Goal: Subscribe to service/newsletter

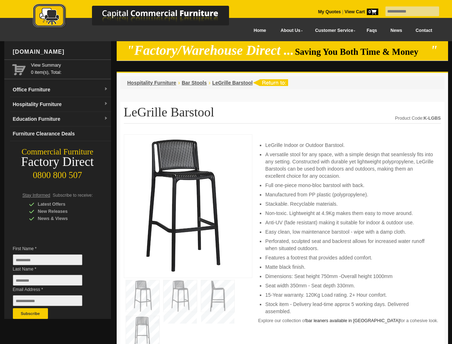
click at [408, 11] on input "text" at bounding box center [413, 11] width 54 height 10
click at [53, 282] on input "Last Name *" at bounding box center [47, 280] width 69 height 11
click at [30, 313] on button "Subscribe" at bounding box center [30, 313] width 35 height 11
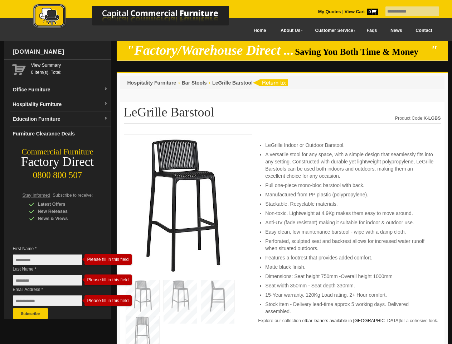
click at [283, 239] on li "Perforated, sculpted seat and backrest allows for increased water runoff when s…" at bounding box center [349, 245] width 168 height 14
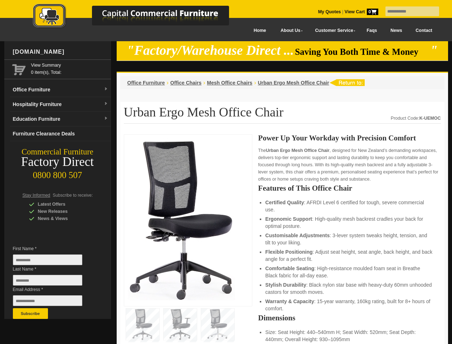
click at [408, 11] on input "text" at bounding box center [413, 11] width 54 height 10
click at [53, 282] on input "Last Name *" at bounding box center [47, 280] width 69 height 11
click at [30, 313] on button "Subscribe" at bounding box center [30, 313] width 35 height 11
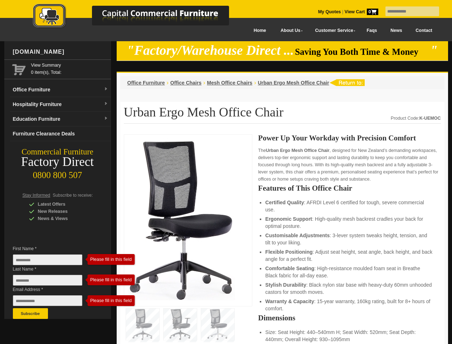
click at [283, 239] on li "Customisable Adjustments : 3-lever system tweaks height, tension, and tilt to y…" at bounding box center [349, 239] width 168 height 14
